Goal: Information Seeking & Learning: Learn about a topic

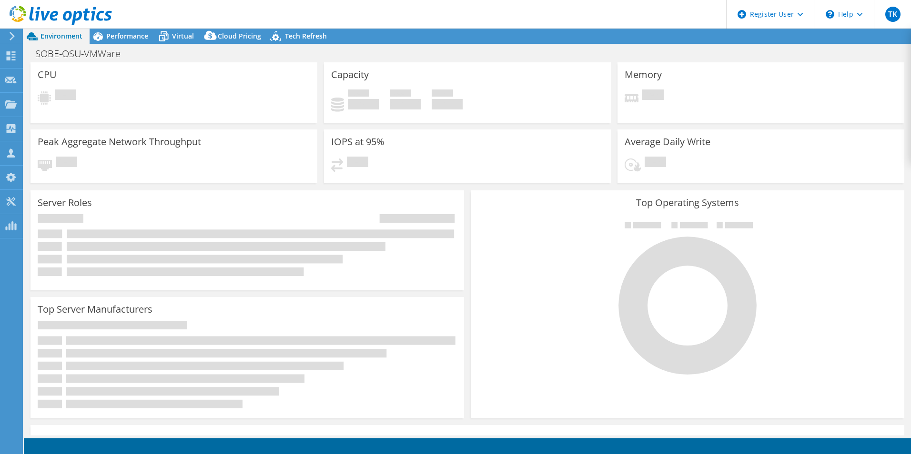
select select "USD"
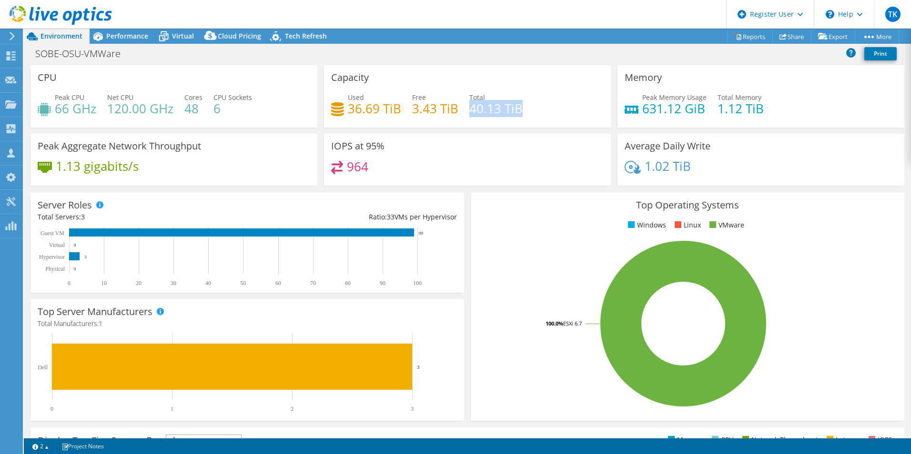
drag, startPoint x: 465, startPoint y: 106, endPoint x: 529, endPoint y: 109, distance: 63.9
click at [529, 109] on div "Used 36.69 TiB Free 3.43 TiB Total 40.13 TiB" at bounding box center [467, 107] width 272 height 31
drag, startPoint x: 346, startPoint y: 104, endPoint x: 409, endPoint y: 105, distance: 63.3
click at [409, 105] on div "Used 36.69 TiB Free 3.43 TiB Total 40.13 TiB" at bounding box center [467, 107] width 272 height 31
click at [125, 33] on span "Performance" at bounding box center [127, 35] width 42 height 9
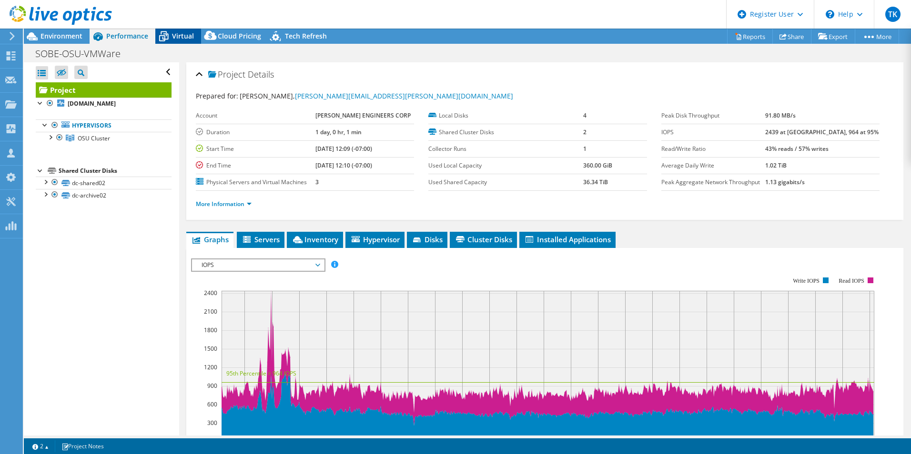
click at [176, 30] on div "Virtual" at bounding box center [178, 36] width 46 height 15
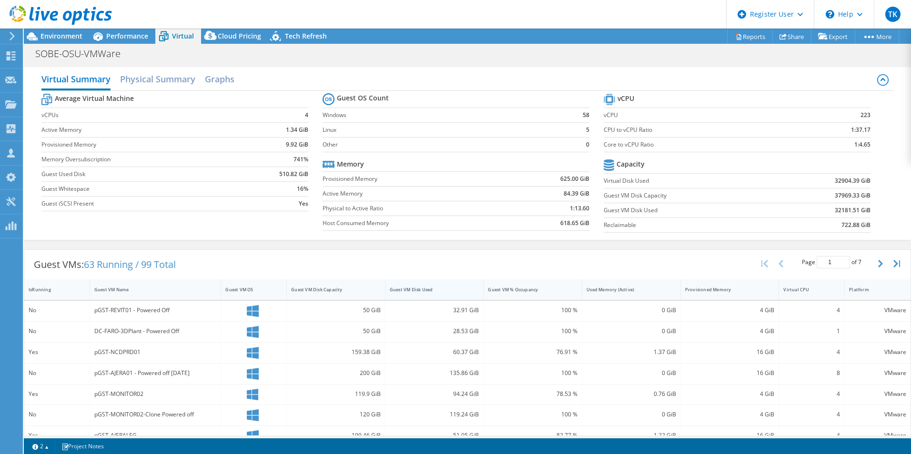
click at [431, 289] on div "Guest VM Disk Used" at bounding box center [429, 290] width 78 height 6
click at [834, 180] on b "32904.39 GiB" at bounding box center [852, 181] width 36 height 10
drag, startPoint x: 870, startPoint y: 192, endPoint x: 809, endPoint y: 195, distance: 60.5
click at [809, 195] on section "vCPU vCPU 223 CPU to vCPU Ratio 1:37.17 Core to vCPU Ratio 1:4.65 Capacity Virt…" at bounding box center [743, 164] width 281 height 146
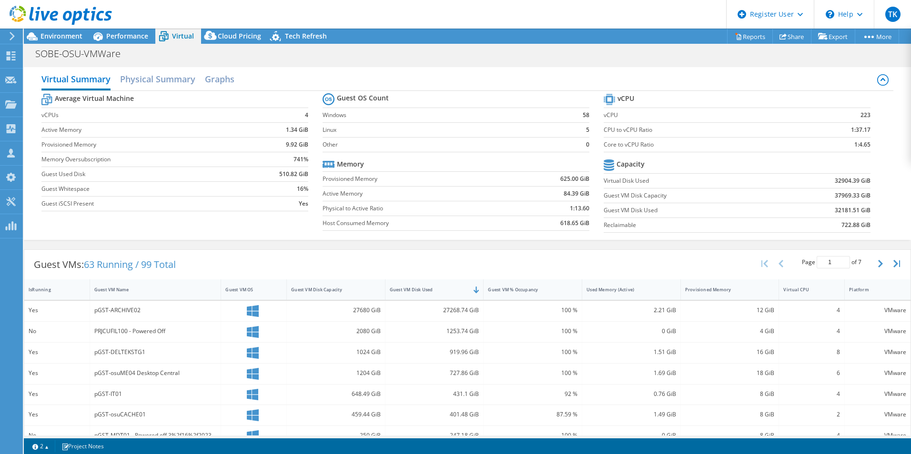
click at [811, 195] on td "37969.33 GiB" at bounding box center [824, 195] width 92 height 15
click at [834, 194] on b "37969.33 GiB" at bounding box center [852, 196] width 36 height 10
click at [95, 30] on div at bounding box center [56, 16] width 112 height 32
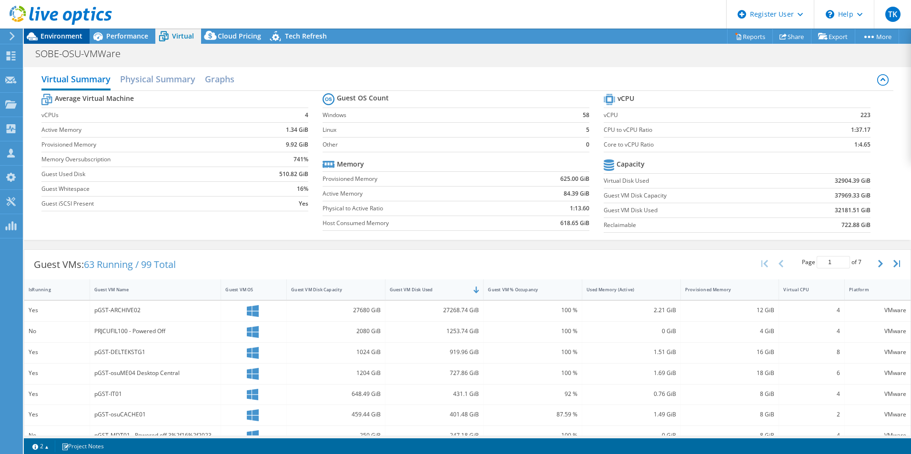
click at [73, 34] on span "Environment" at bounding box center [61, 35] width 42 height 9
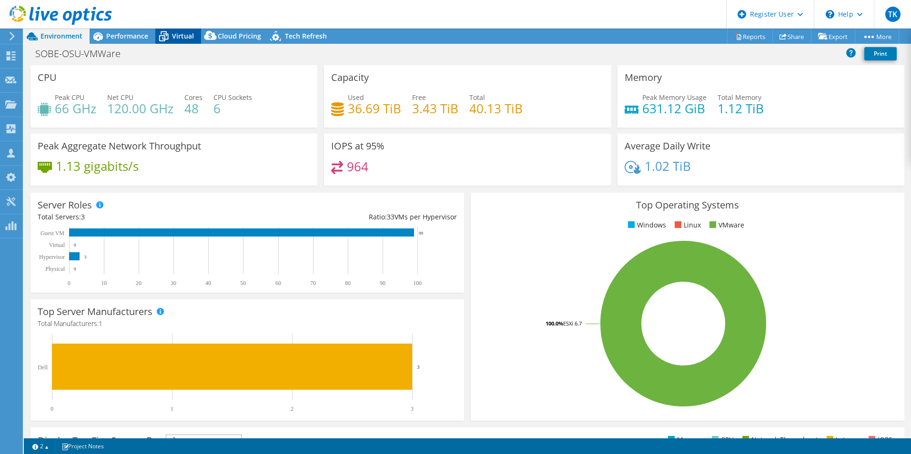
click at [181, 32] on span "Virtual" at bounding box center [183, 35] width 22 height 9
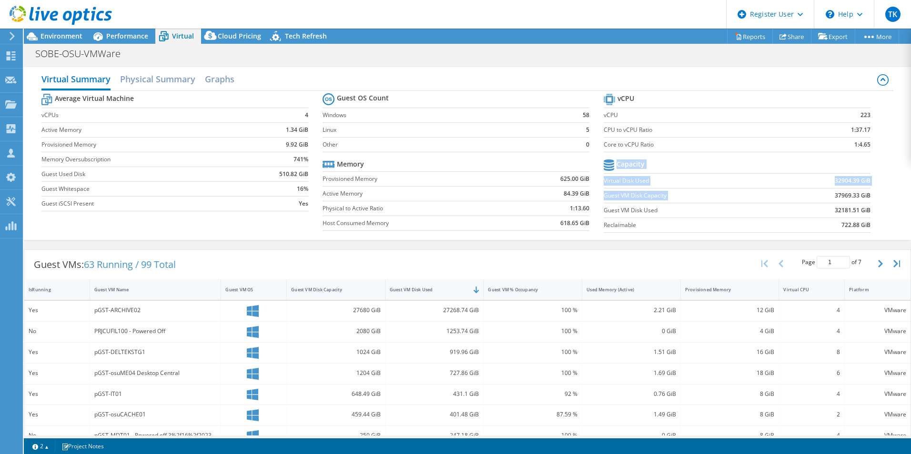
drag, startPoint x: 826, startPoint y: 199, endPoint x: 870, endPoint y: 197, distance: 43.4
click at [870, 197] on section "vCPU vCPU 223 CPU to vCPU Ratio 1:37.17 Core to vCPU Ratio 1:4.65 Capacity Virt…" at bounding box center [743, 164] width 281 height 146
drag, startPoint x: 870, startPoint y: 197, endPoint x: 851, endPoint y: 197, distance: 19.1
click at [851, 197] on b "37969.33 GiB" at bounding box center [852, 196] width 36 height 10
click at [834, 183] on b "32904.39 GiB" at bounding box center [852, 181] width 36 height 10
